Goal: Task Accomplishment & Management: Use online tool/utility

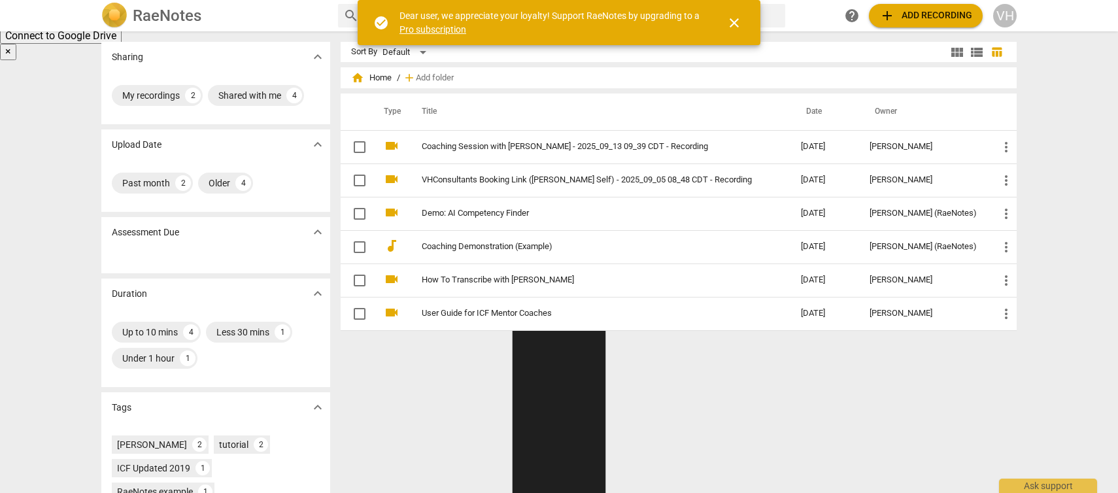
click at [909, 12] on span "add Add recording" at bounding box center [926, 16] width 93 height 16
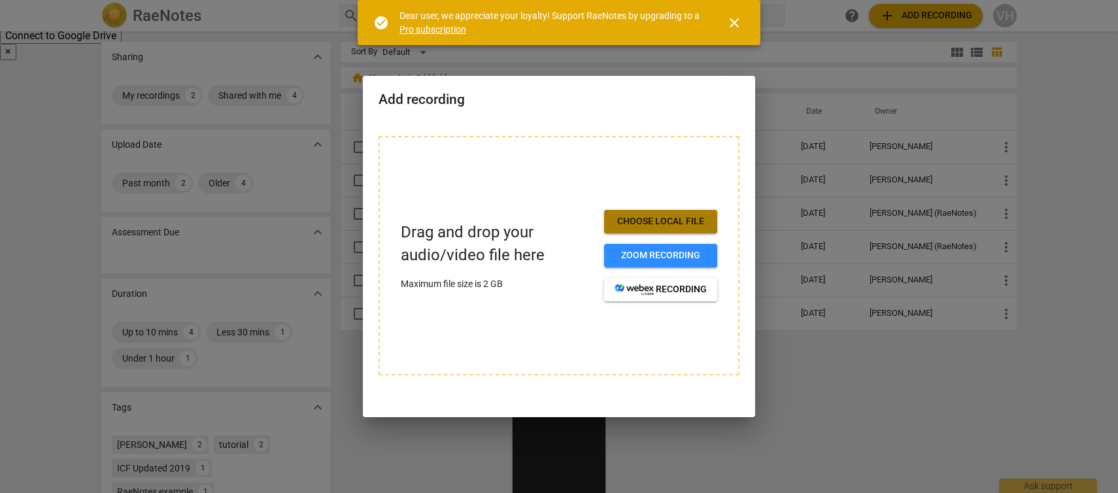
click at [667, 219] on span "Choose local file" at bounding box center [661, 221] width 92 height 13
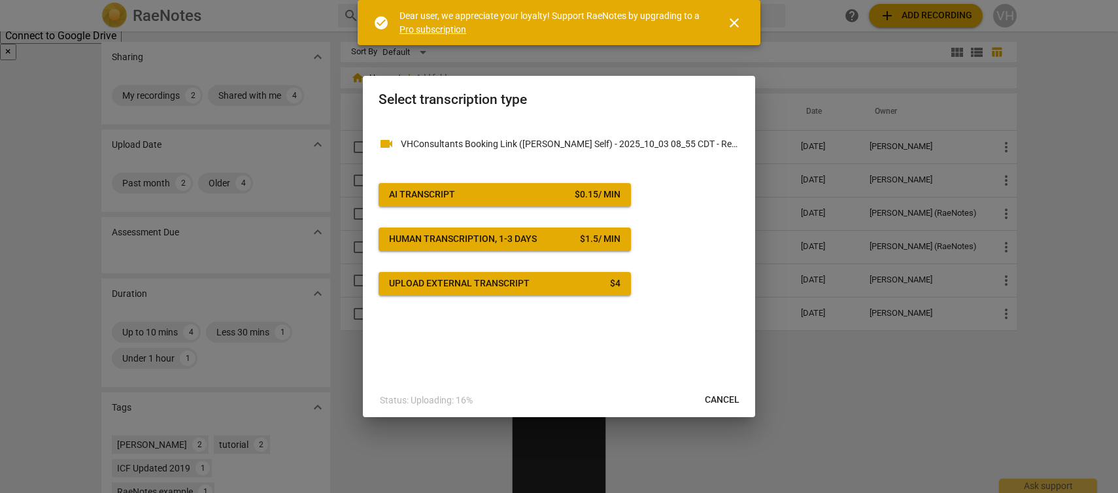
click at [413, 190] on div "AI Transcript" at bounding box center [422, 194] width 66 height 13
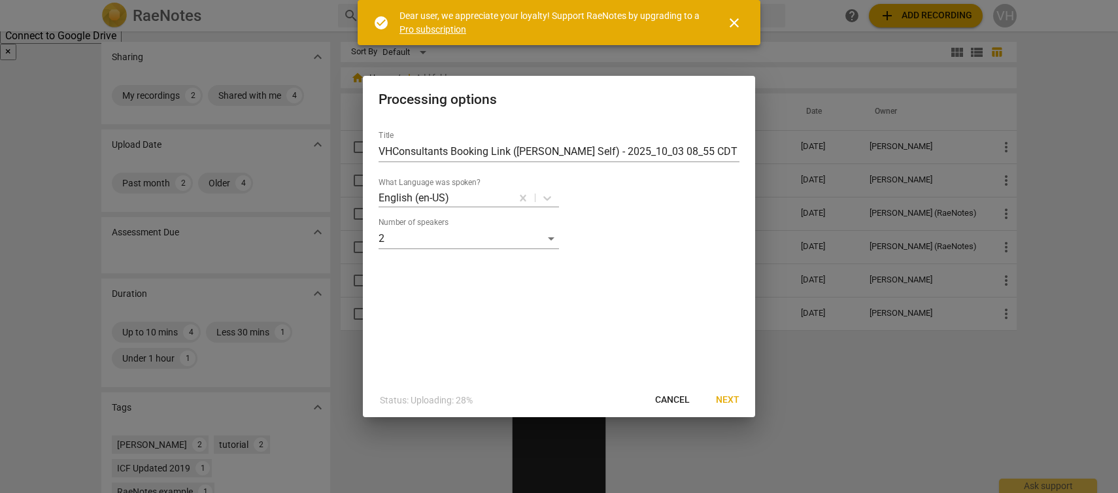
click at [726, 398] on span "Next" at bounding box center [728, 400] width 24 height 13
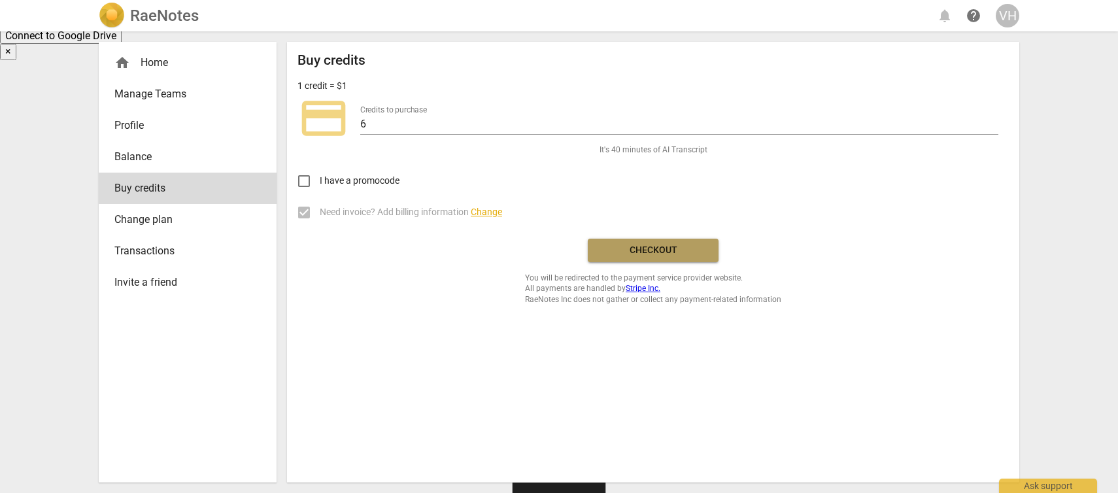
click at [646, 247] on span "Checkout" at bounding box center [653, 250] width 110 height 13
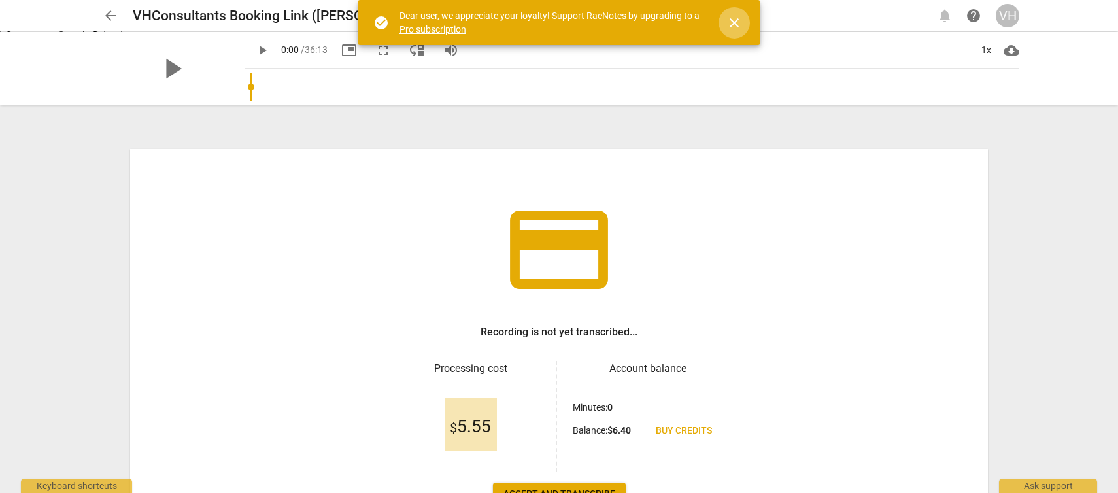
click at [730, 25] on span "close" at bounding box center [735, 23] width 16 height 16
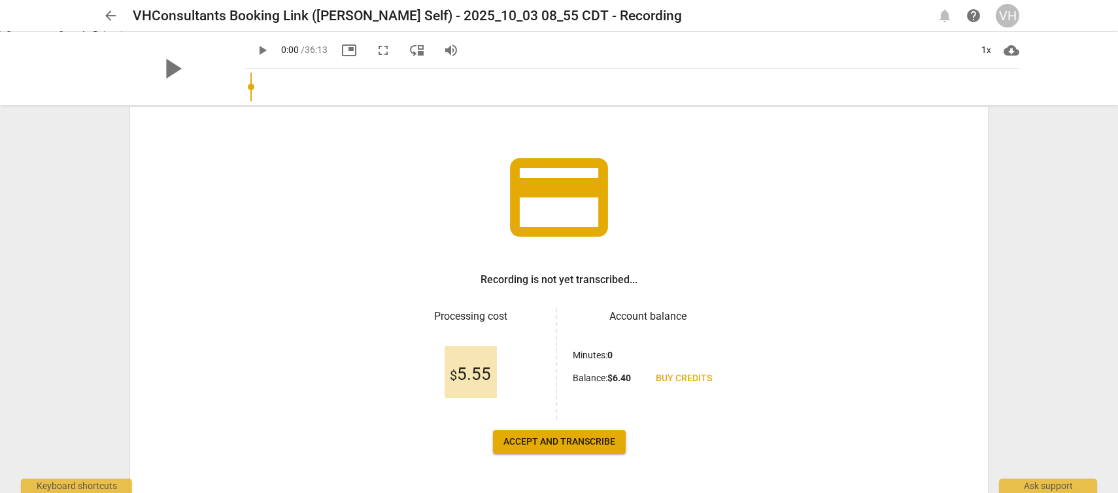
scroll to position [78, 0]
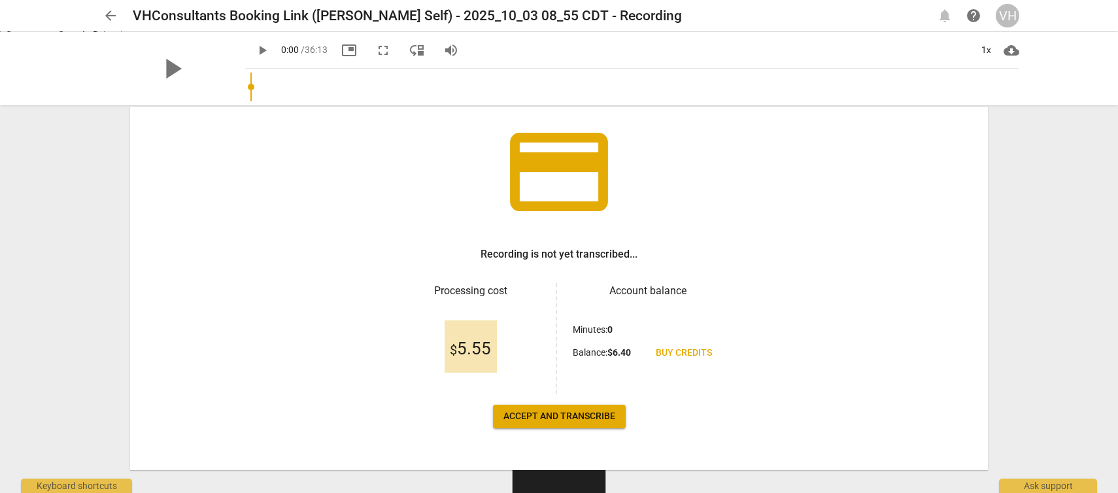
click at [545, 420] on span "Accept and transcribe" at bounding box center [560, 416] width 112 height 13
